Goal: Obtain resource: Download file/media

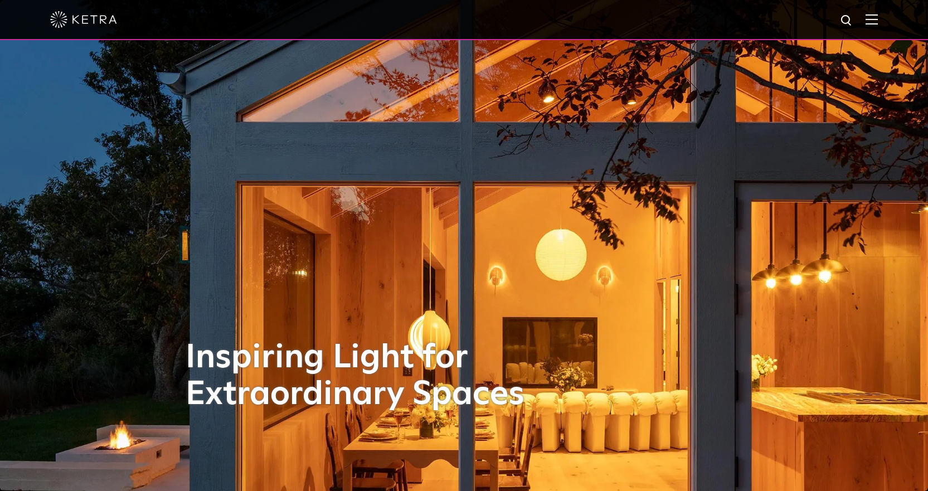
click at [878, 18] on img at bounding box center [872, 19] width 12 height 11
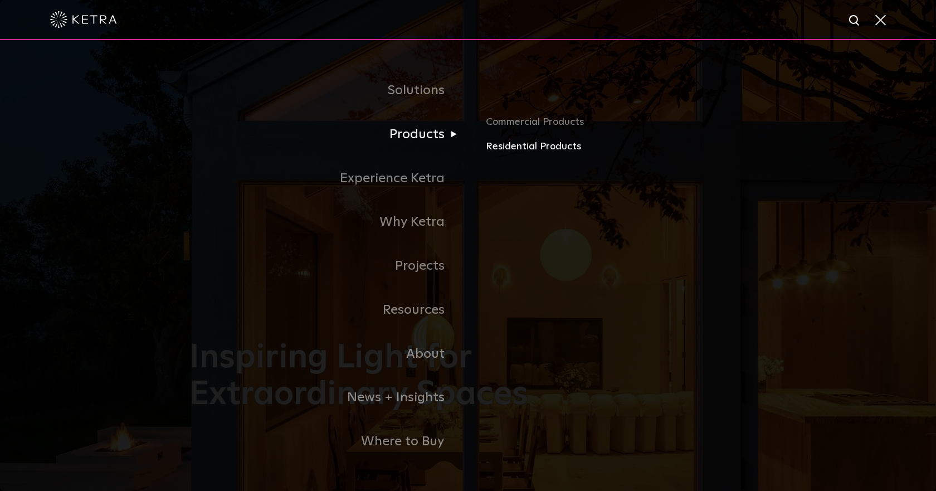
click at [529, 152] on link "Residential Products" at bounding box center [616, 147] width 261 height 16
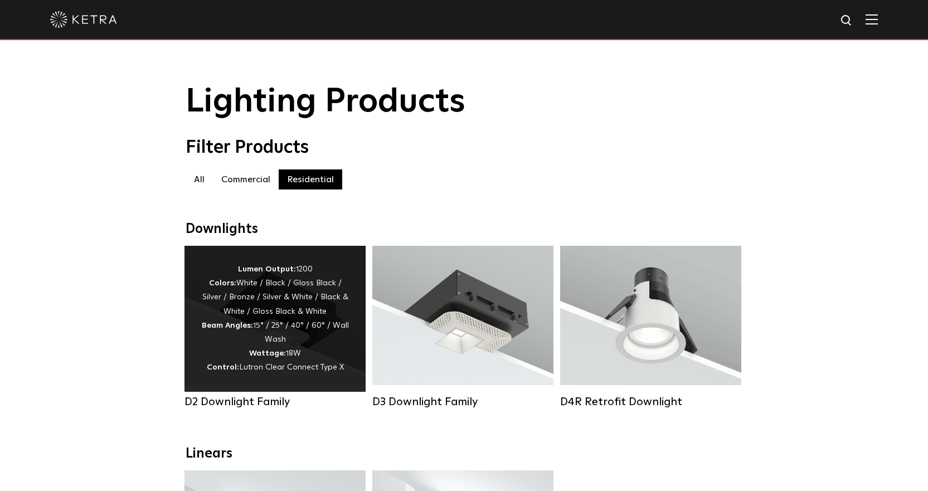
click at [339, 268] on div "Lumen Output: 1200 Colors: White / Black / Gloss Black / Silver / Bronze / Silv…" at bounding box center [274, 319] width 181 height 146
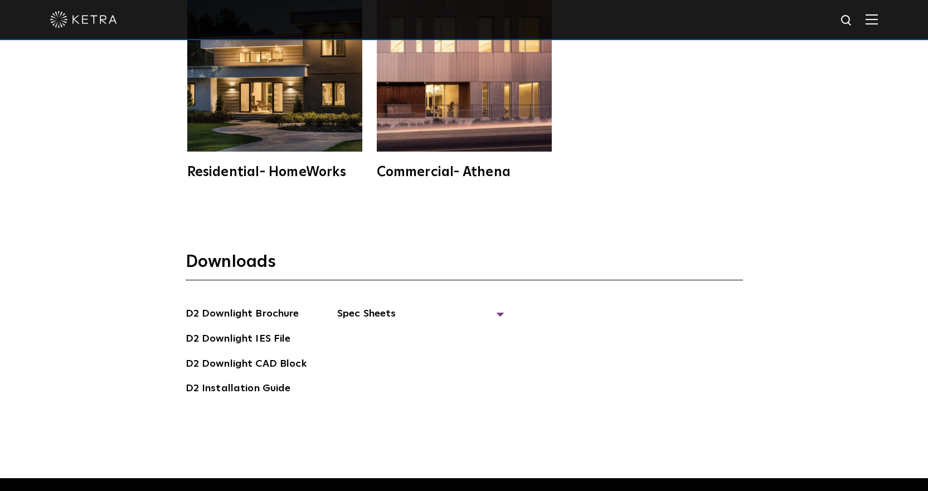
scroll to position [3010, 0]
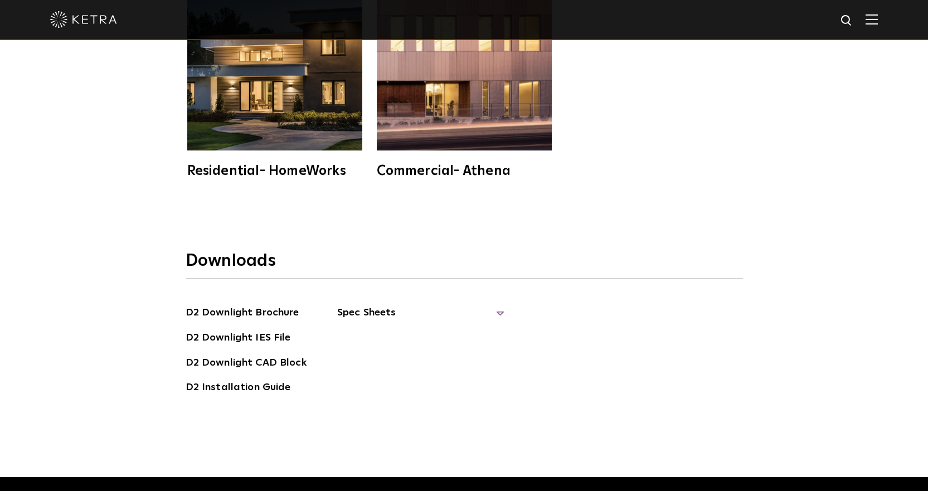
click at [417, 305] on span "Spec Sheets" at bounding box center [420, 317] width 167 height 25
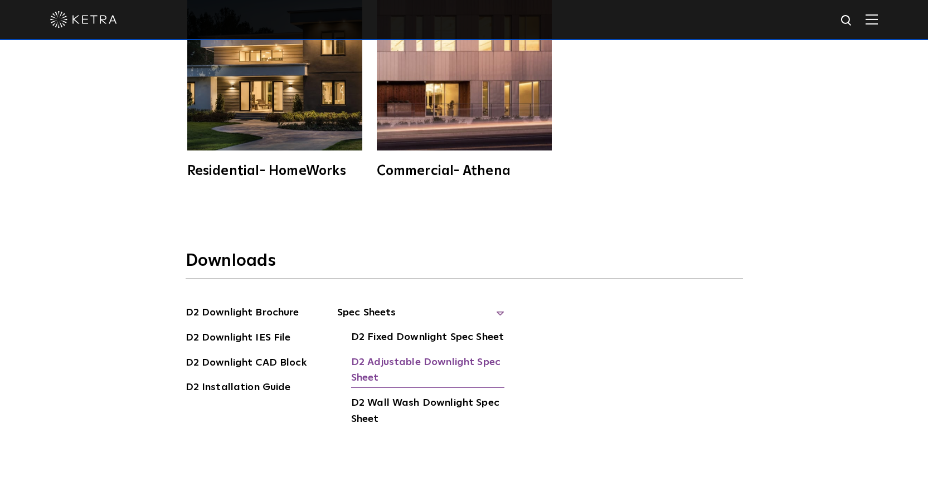
click at [438, 354] on link "D2 Adjustable Downlight Spec Sheet" at bounding box center [427, 371] width 153 height 34
